Goal: Navigation & Orientation: Understand site structure

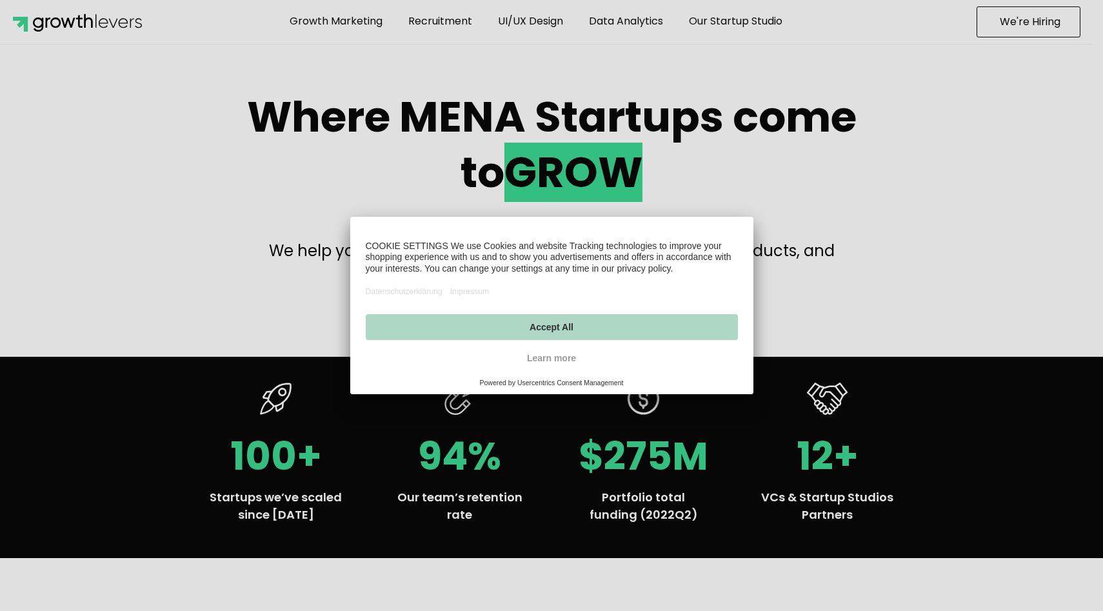
click at [560, 333] on button "Accept All" at bounding box center [552, 327] width 372 height 26
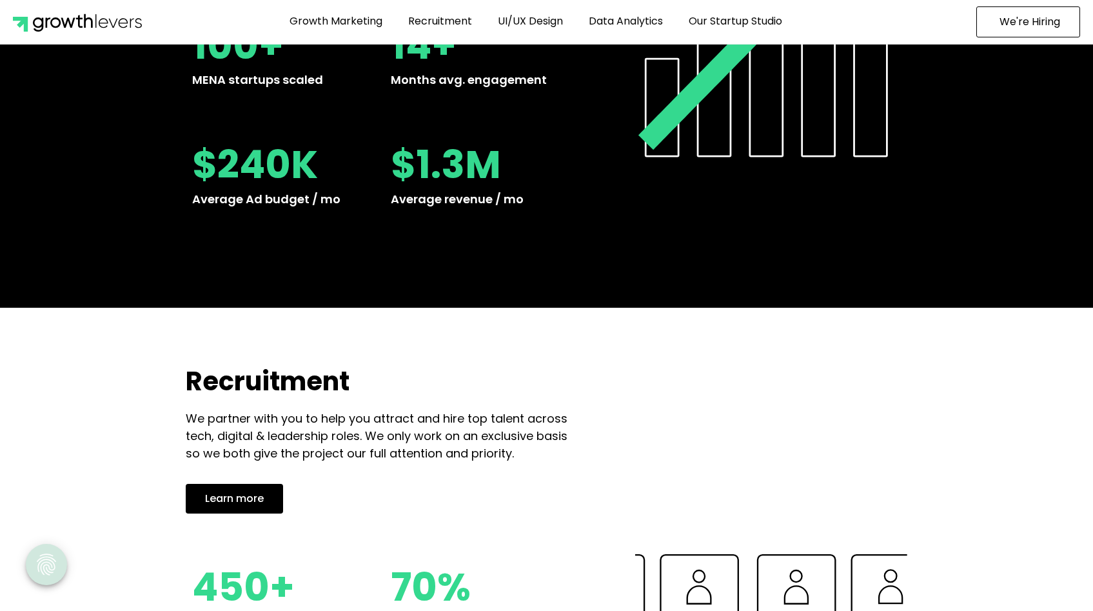
scroll to position [1166, 0]
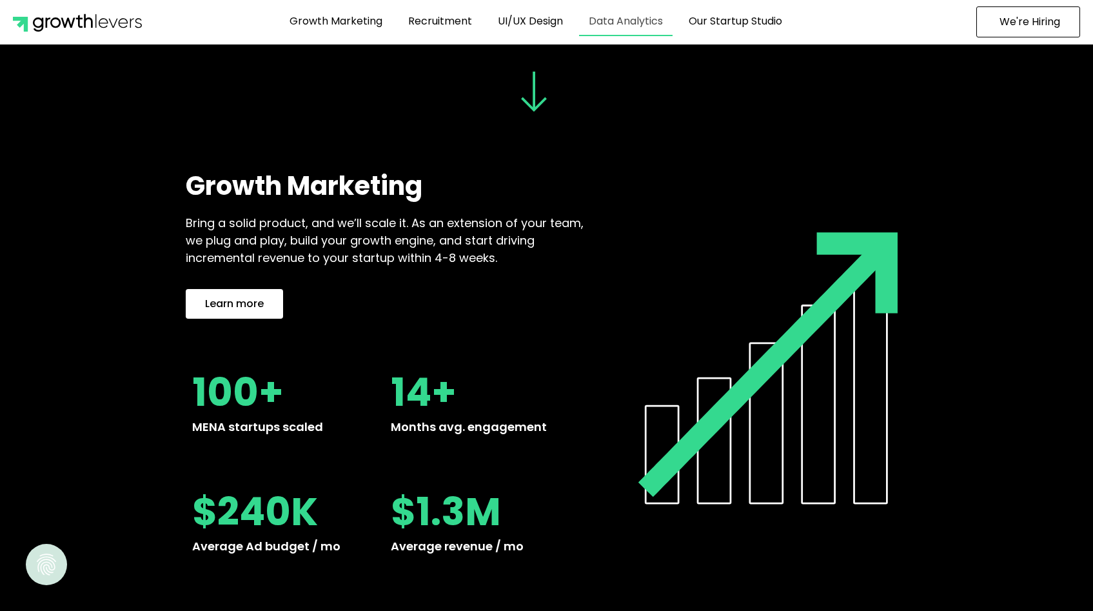
click at [634, 24] on link "Data Analytics" at bounding box center [625, 21] width 93 height 30
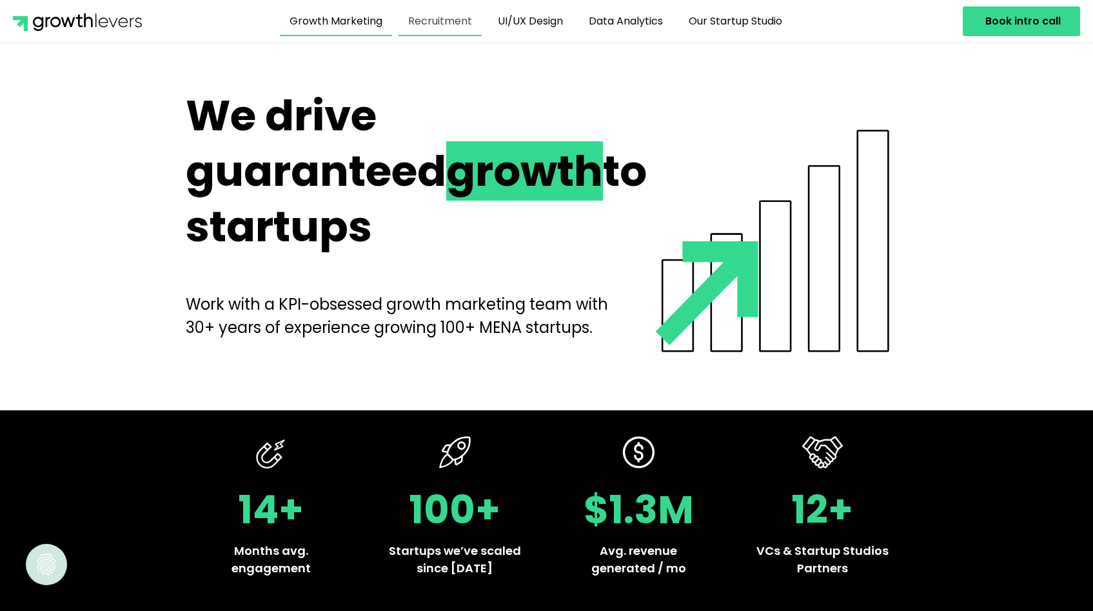
click at [452, 23] on link "Recruitment" at bounding box center [439, 21] width 83 height 30
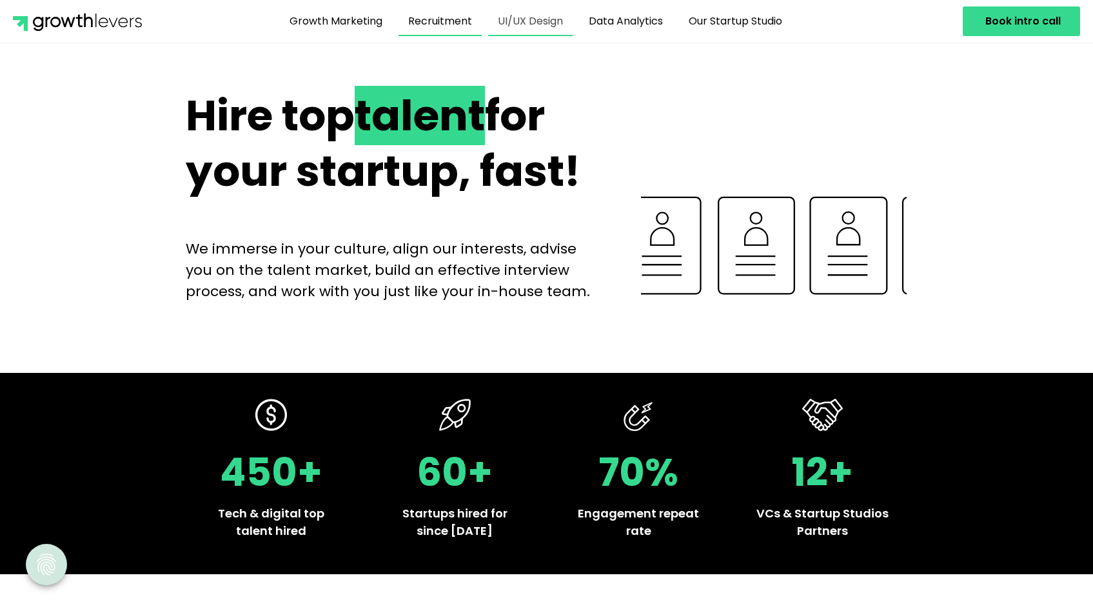
click at [526, 28] on link "UI/UX Design" at bounding box center [530, 21] width 84 height 30
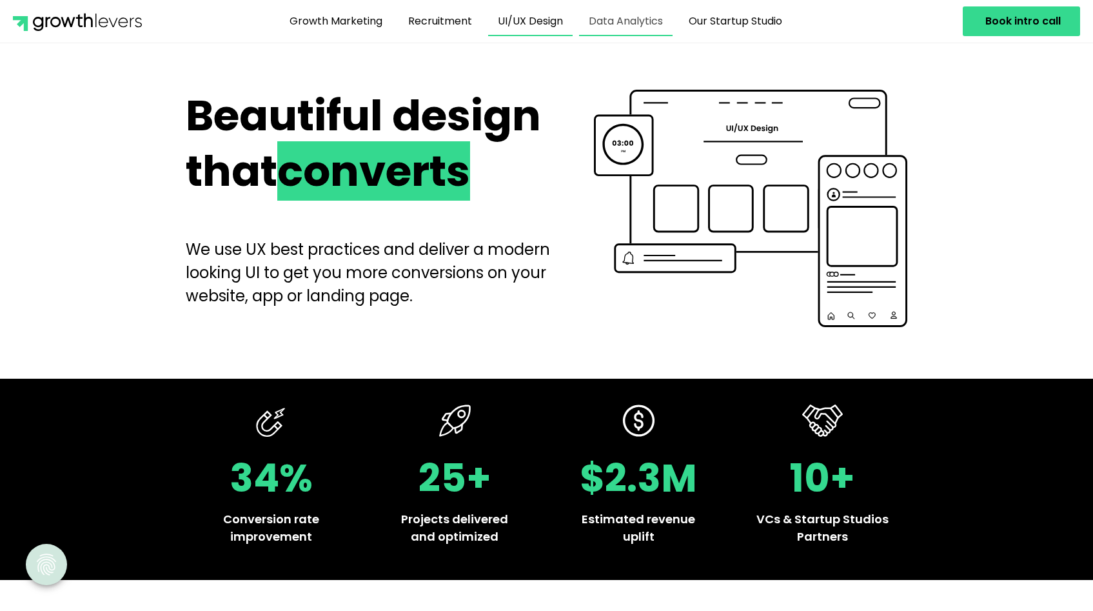
click at [627, 23] on link "Data Analytics" at bounding box center [625, 21] width 93 height 30
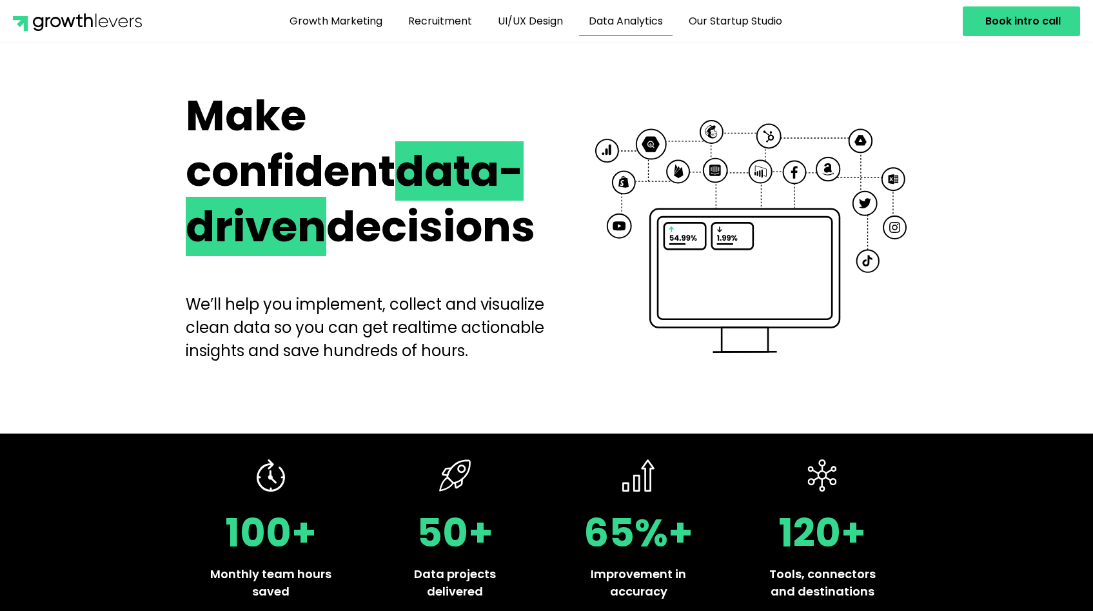
click at [774, 21] on link "Our Startup Studio" at bounding box center [735, 21] width 113 height 30
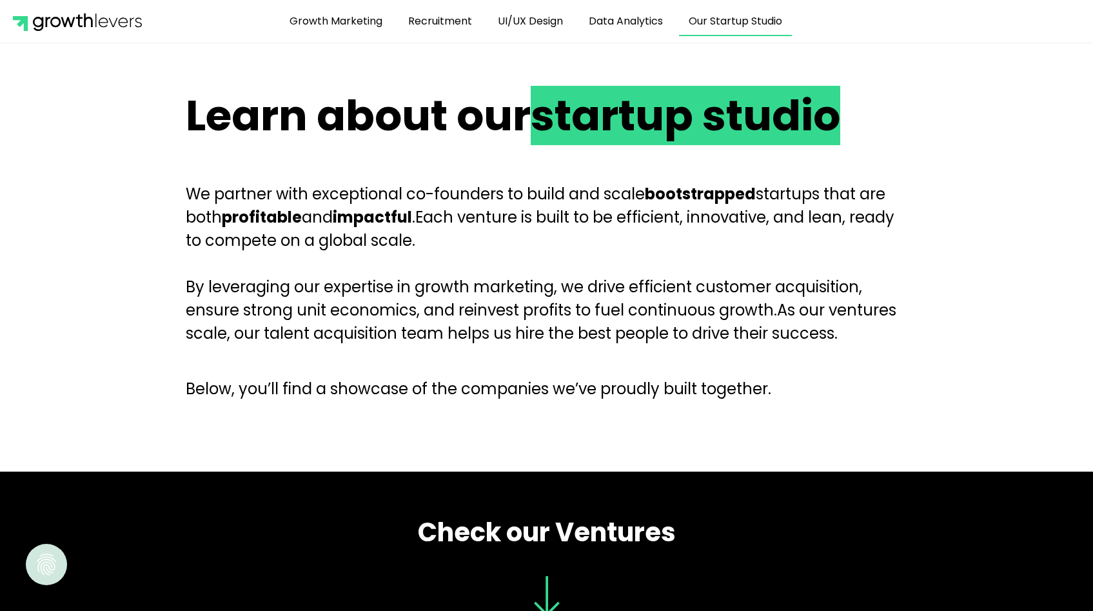
click at [147, 116] on section "Learn about our startup studio We partner with exceptional co-founders to build…" at bounding box center [546, 257] width 1093 height 351
